Goal: Find specific page/section

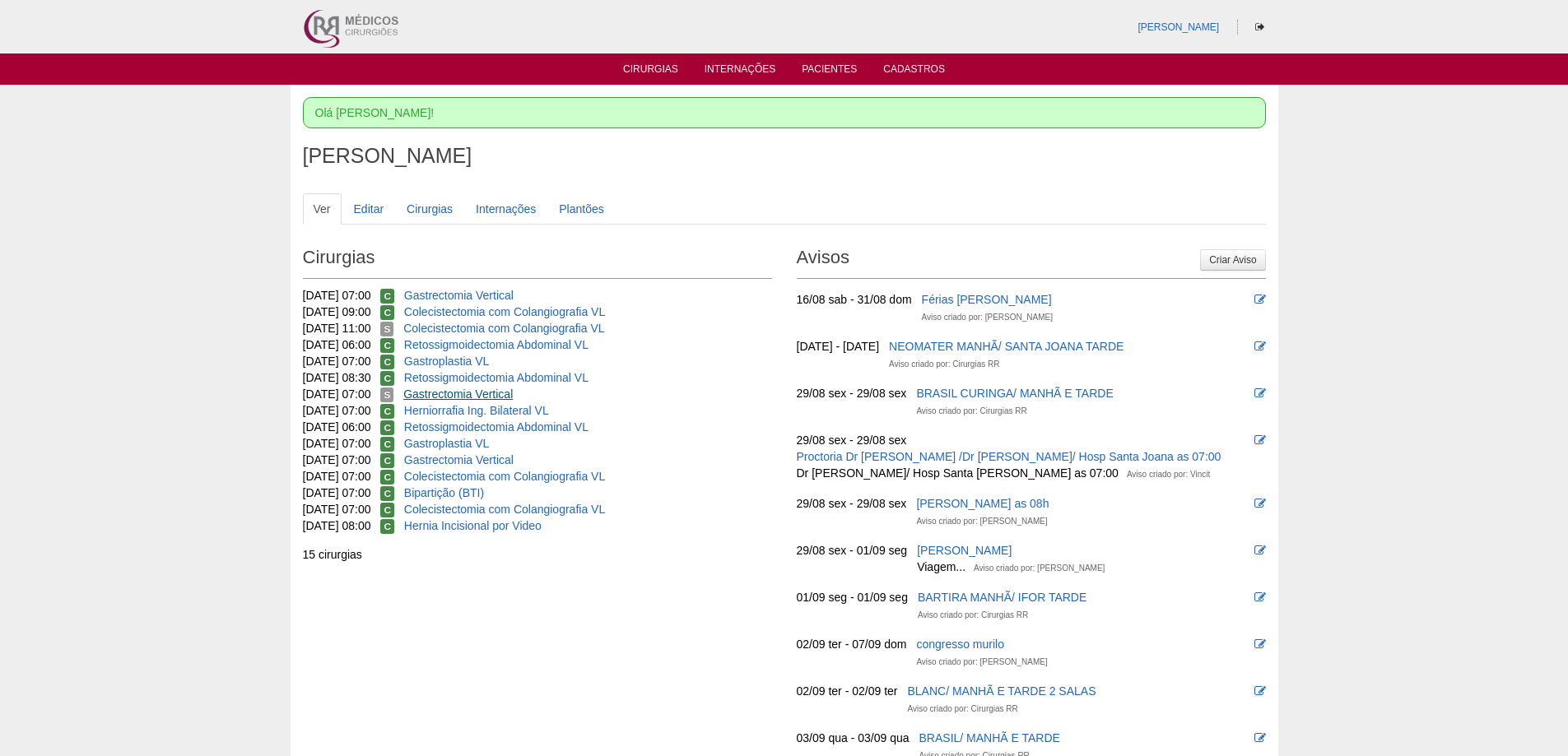
click at [467, 391] on link "Gastrectomia Vertical" at bounding box center [458, 394] width 109 height 13
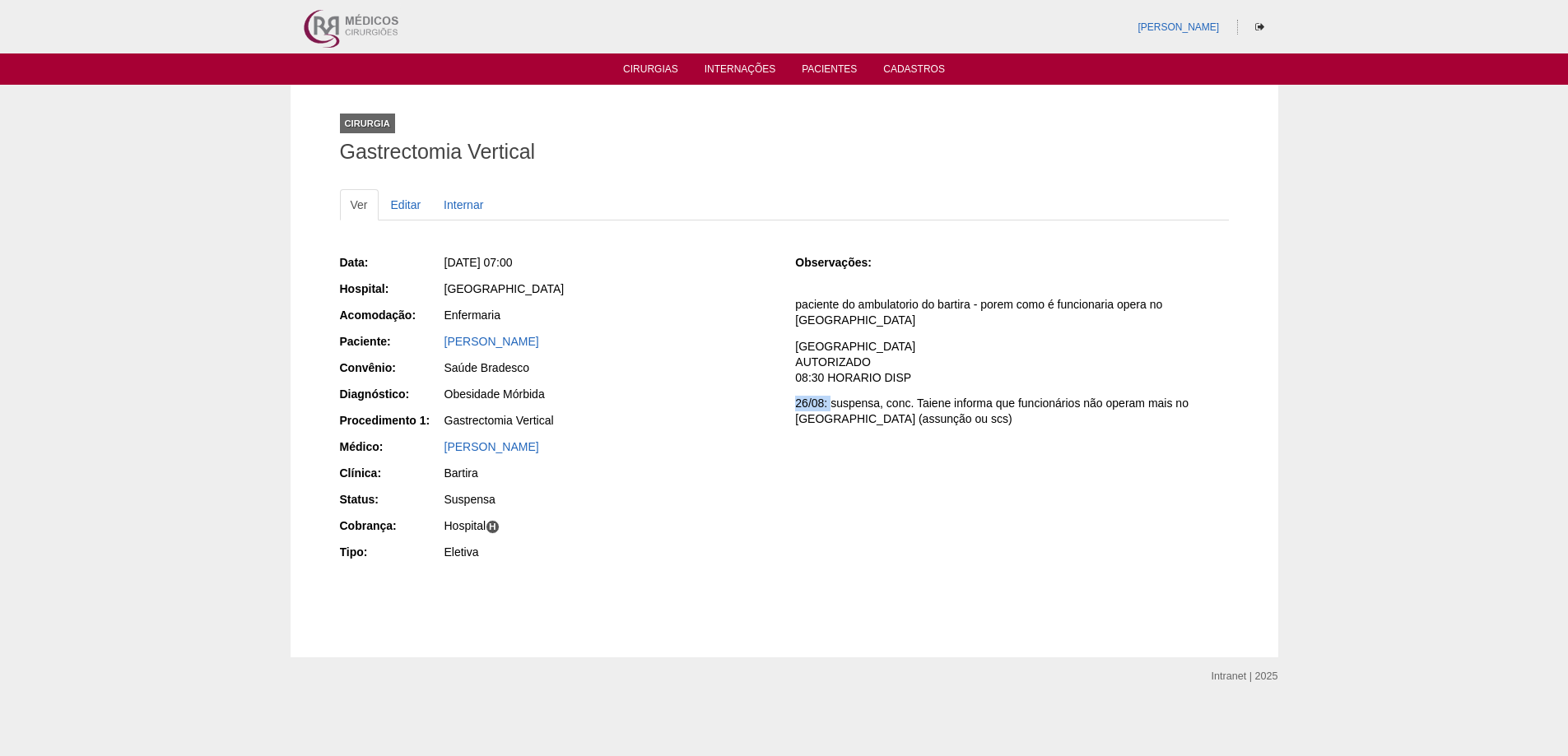
drag, startPoint x: 799, startPoint y: 384, endPoint x: 832, endPoint y: 394, distance: 34.5
click at [832, 395] on p "26/08: suspensa, conc. Taiene informa que funcionários não operam mais no Brasi…" at bounding box center [1011, 410] width 433 height 31
click at [660, 65] on link "Cirurgias" at bounding box center [651, 70] width 56 height 14
